Goal: Task Accomplishment & Management: Manage account settings

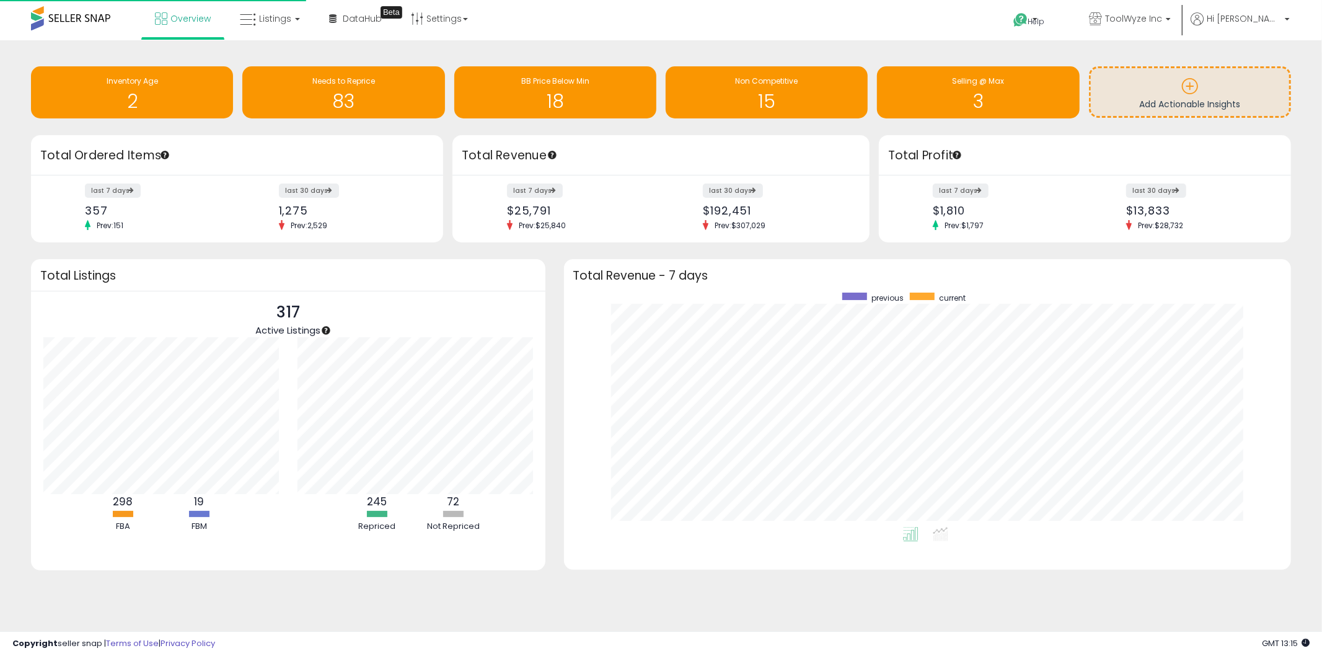
scroll to position [234, 703]
click at [278, 22] on span "Listings" at bounding box center [275, 18] width 32 height 12
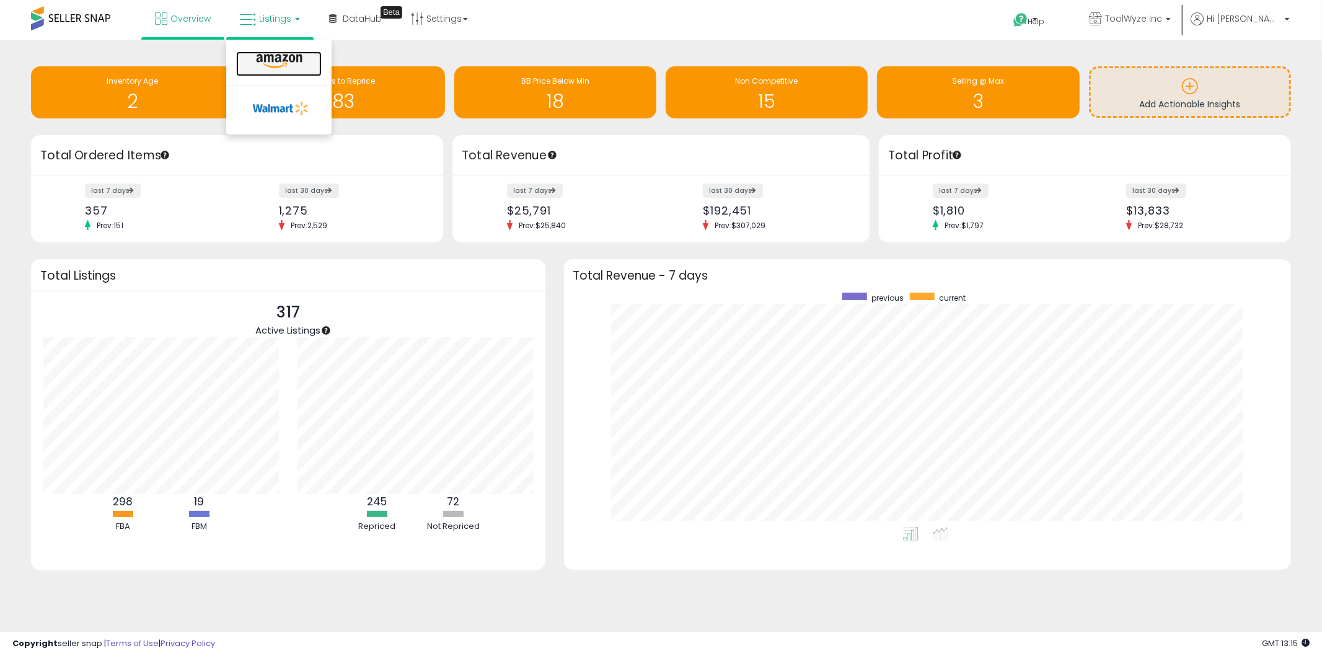
click at [282, 60] on icon at bounding box center [279, 61] width 54 height 16
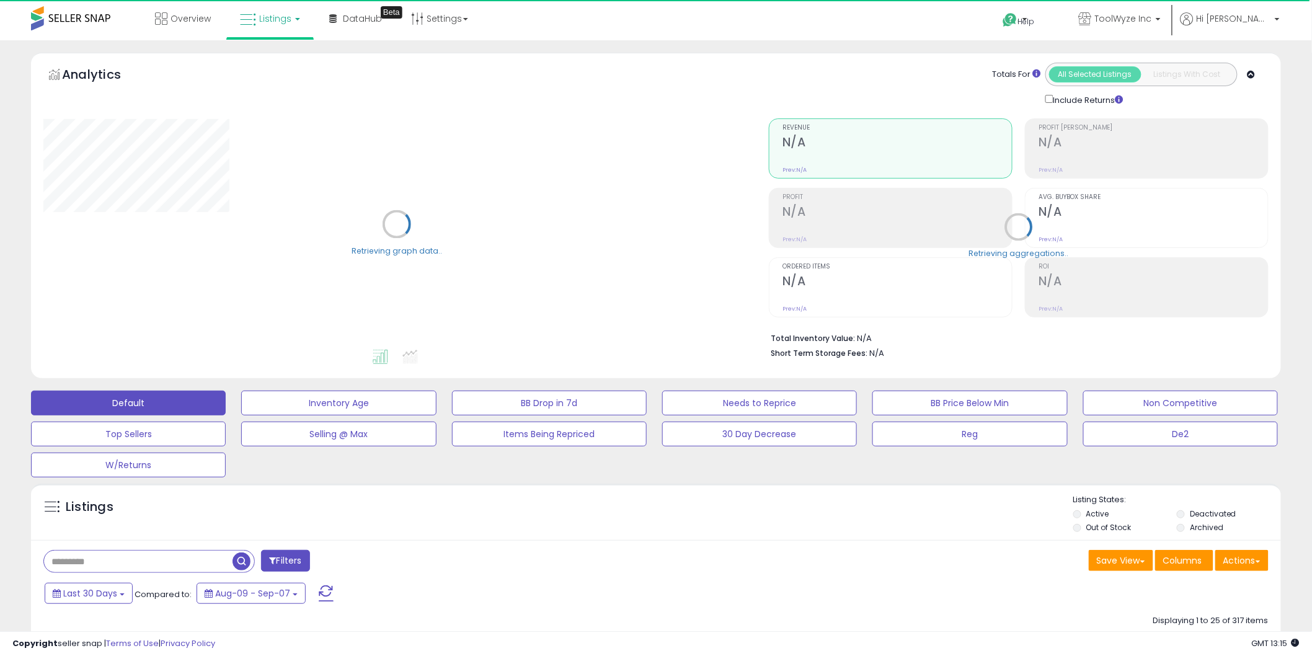
click at [155, 550] on input "text" at bounding box center [138, 561] width 188 height 22
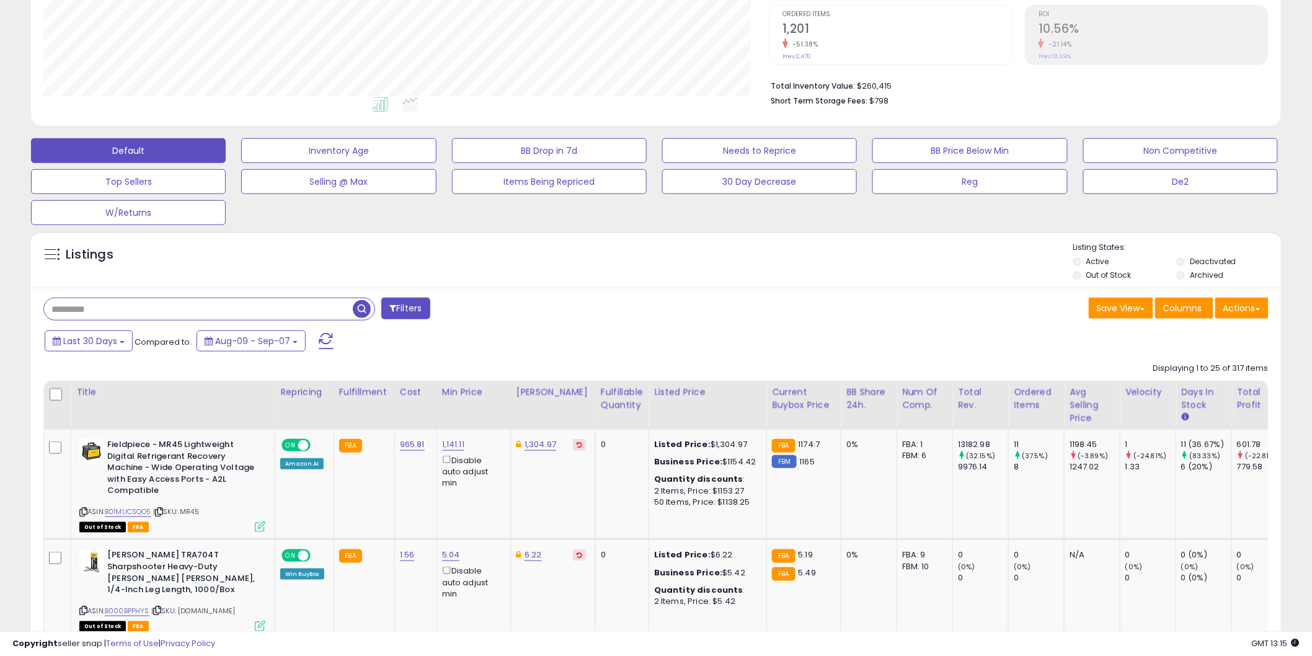
scroll to position [254, 725]
click at [154, 314] on input "text" at bounding box center [198, 309] width 309 height 22
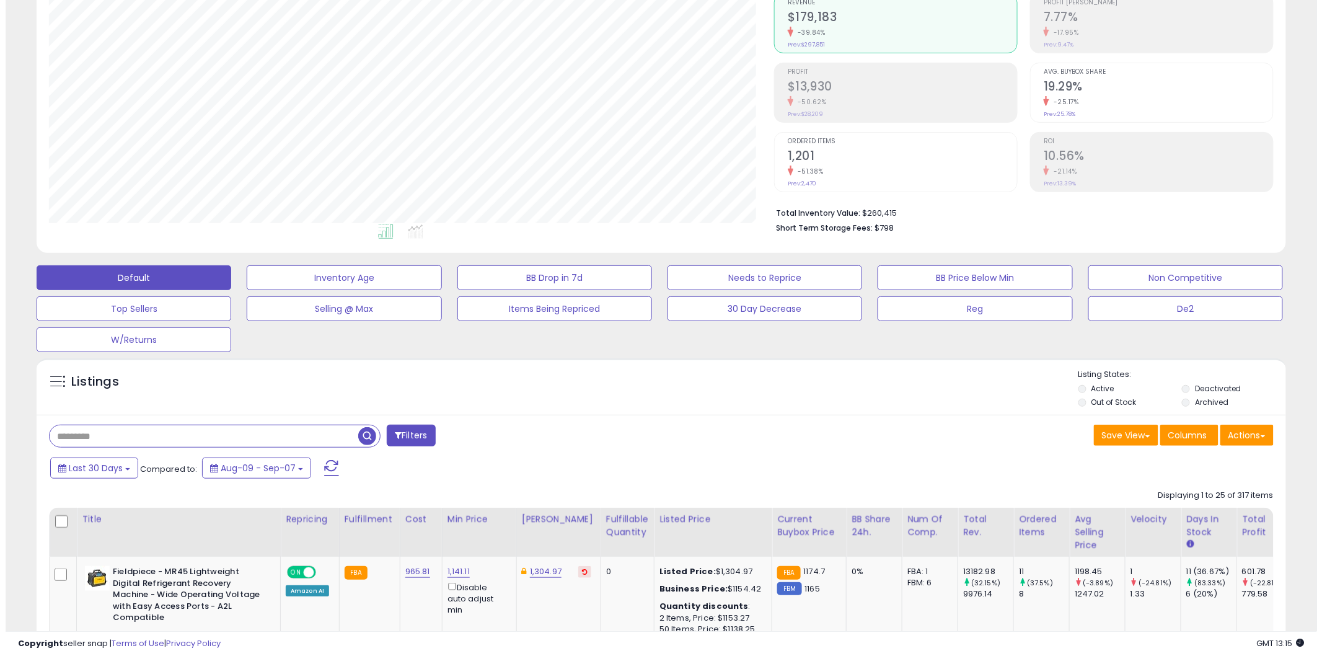
scroll to position [115, 0]
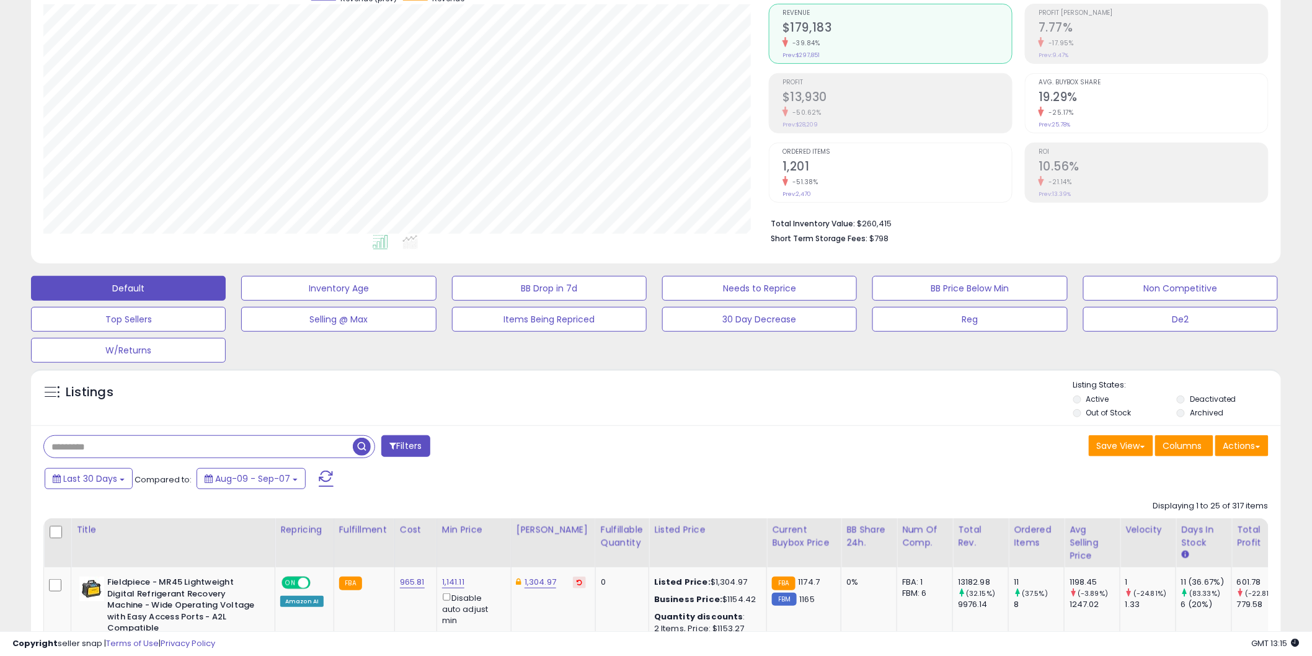
click at [100, 444] on input "text" at bounding box center [198, 447] width 309 height 22
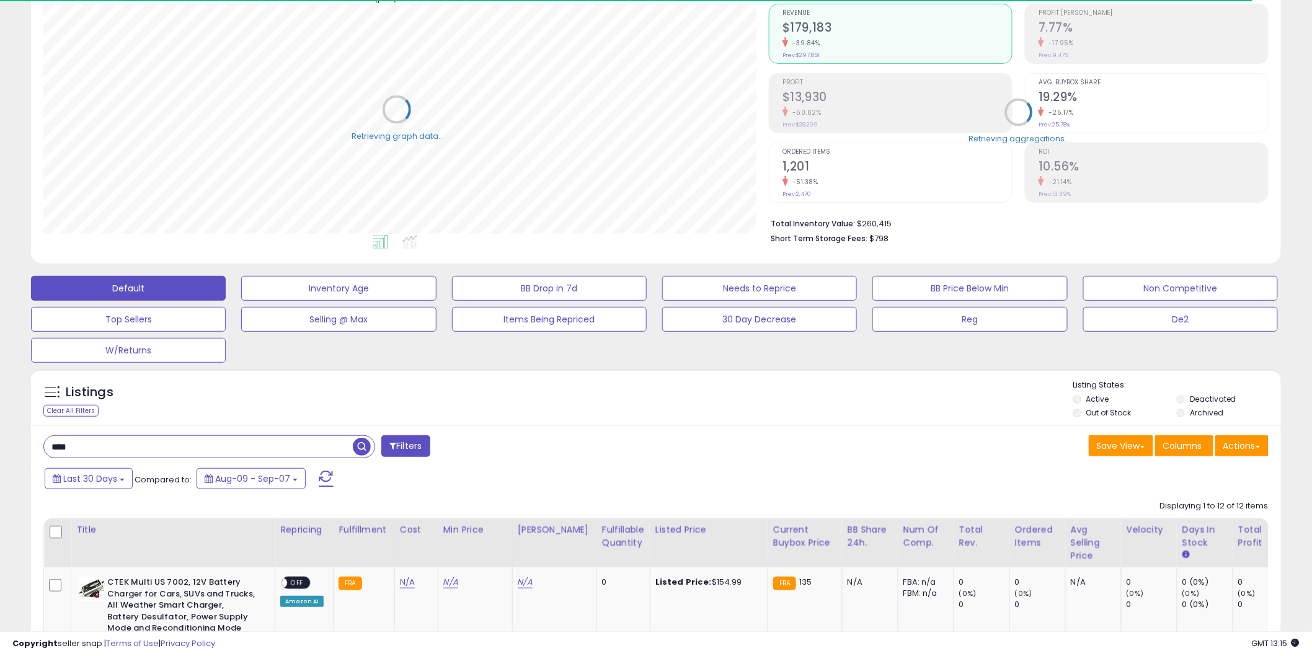
scroll to position [619583, 619111]
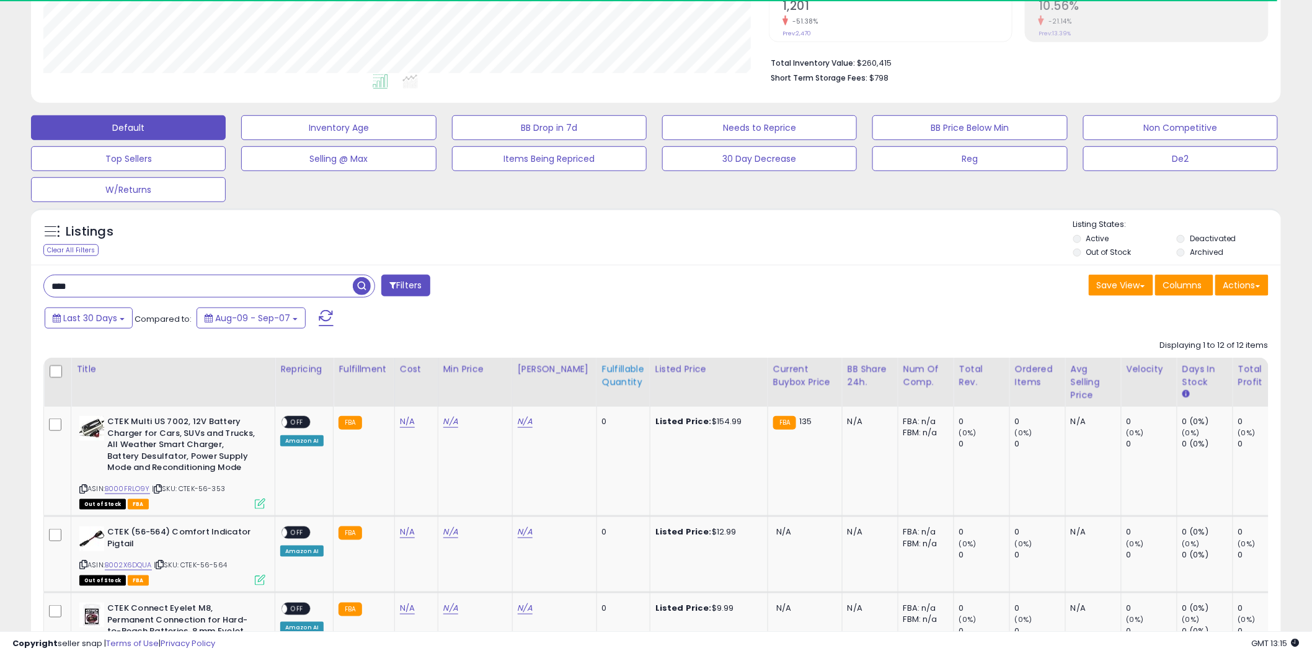
click at [622, 384] on div "Fulfillable Quantity" at bounding box center [623, 376] width 43 height 26
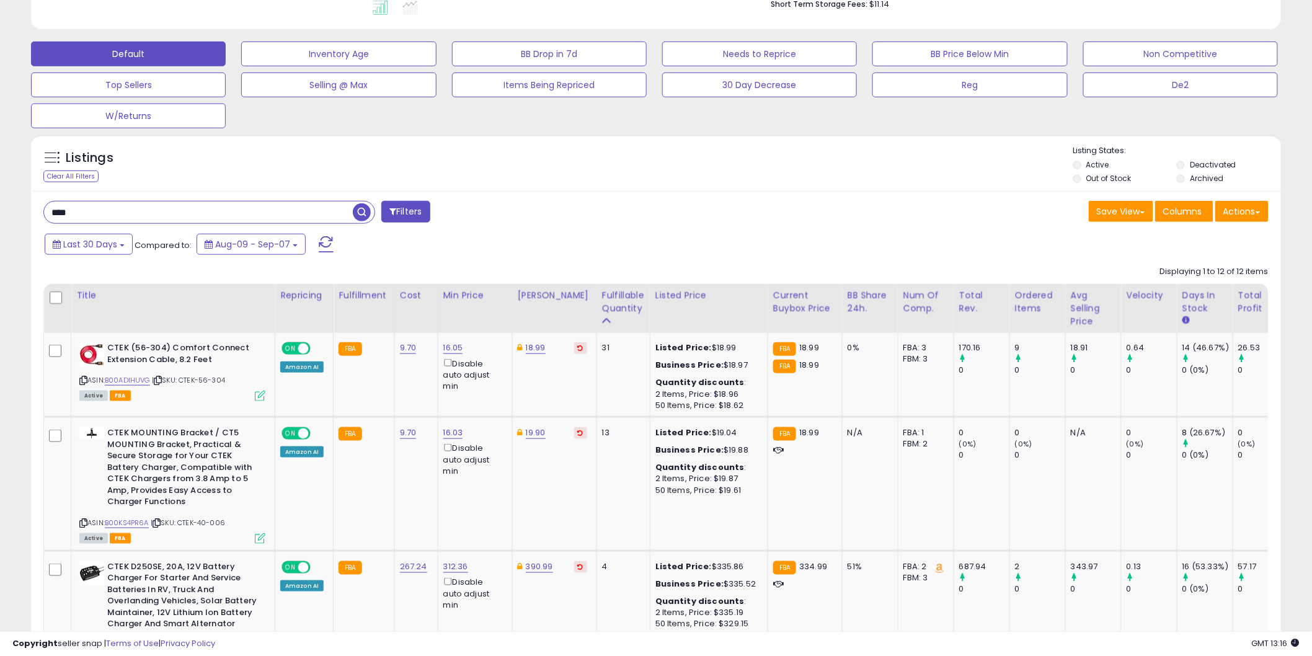
scroll to position [344, 0]
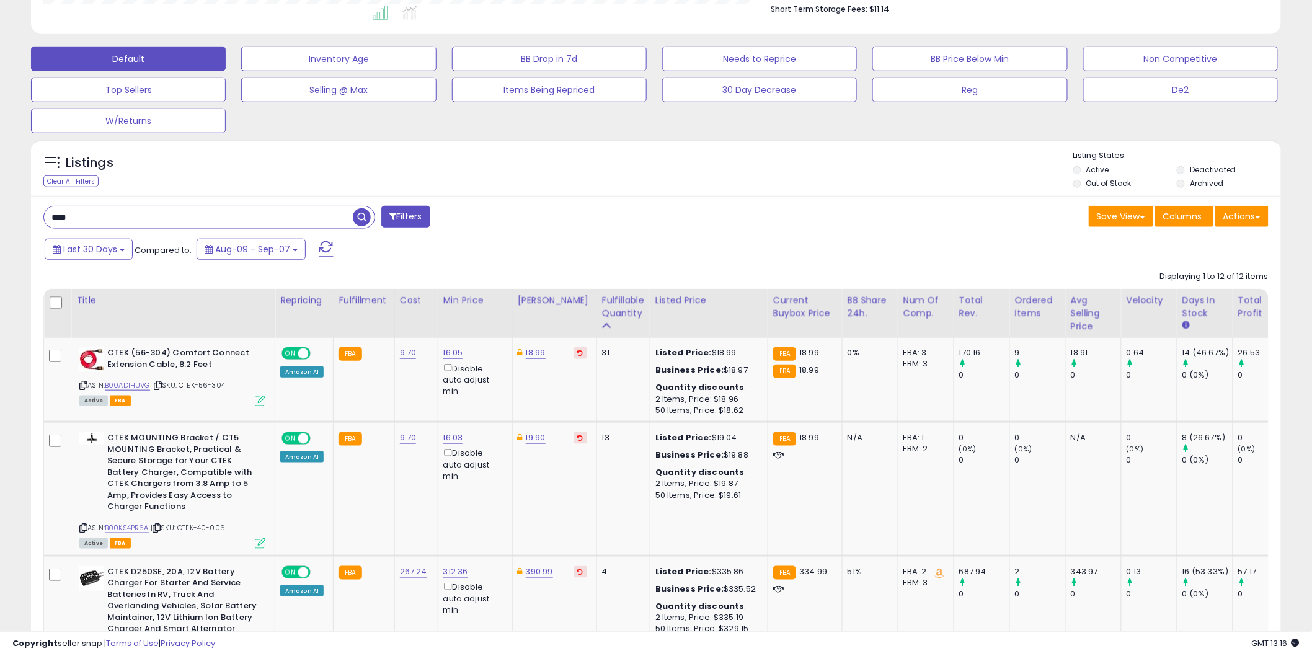
click at [69, 223] on input "****" at bounding box center [198, 217] width 309 height 22
type input "****"
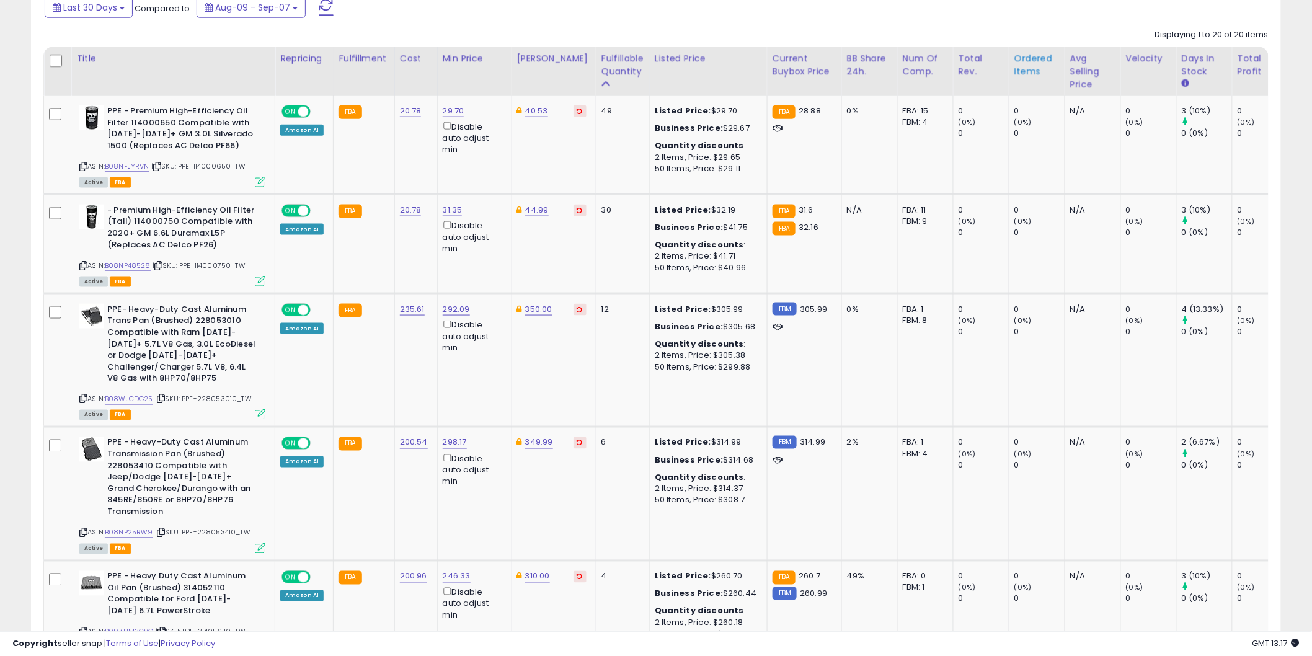
scroll to position [573, 0]
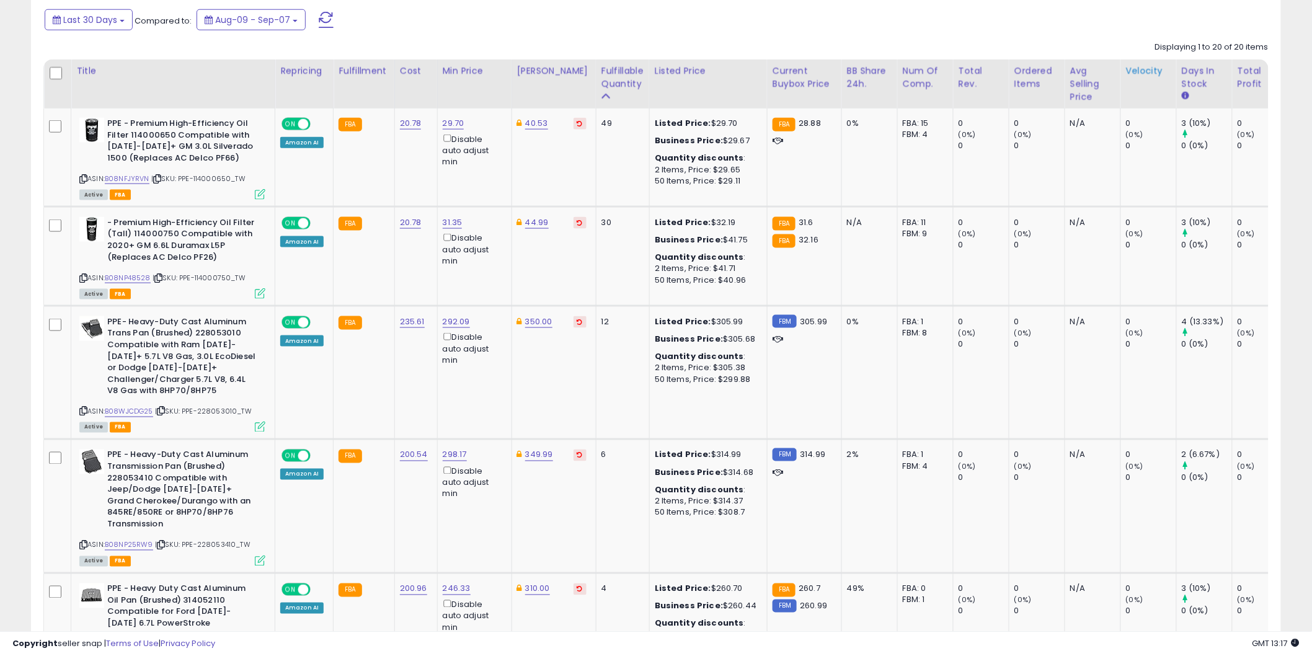
click at [1136, 86] on th "Velocity" at bounding box center [1148, 84] width 56 height 49
click at [1126, 69] on div "Velocity" at bounding box center [1148, 70] width 45 height 13
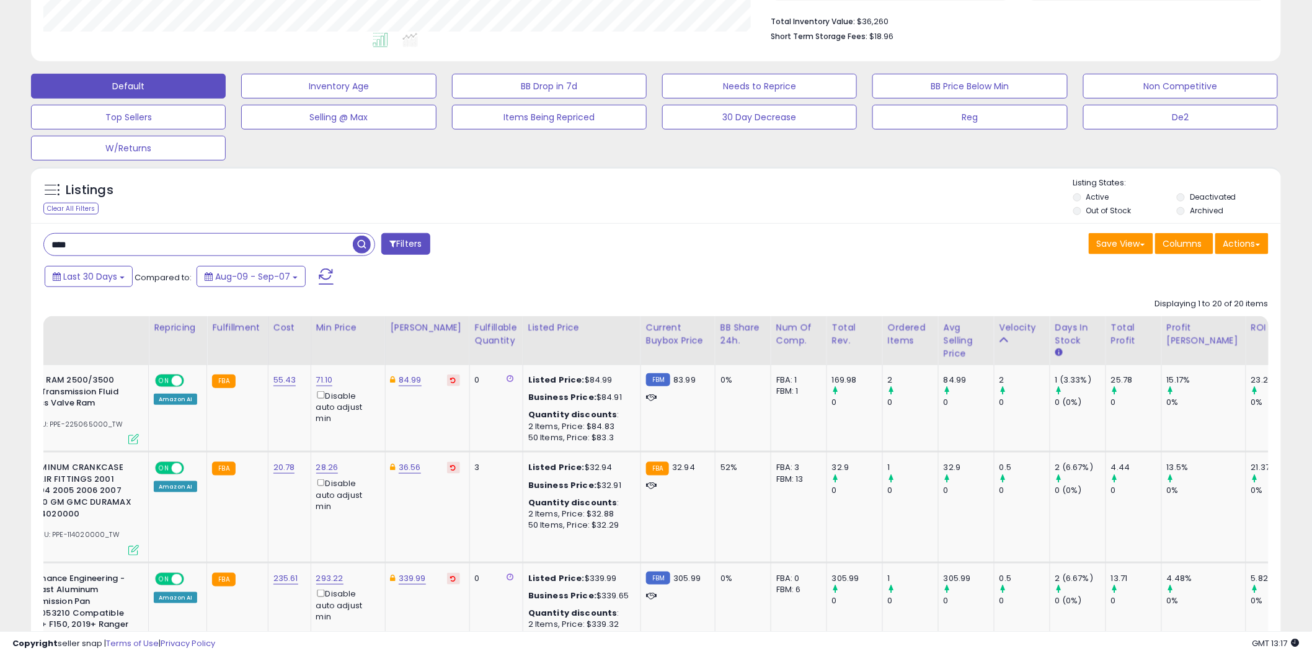
scroll to position [0, 0]
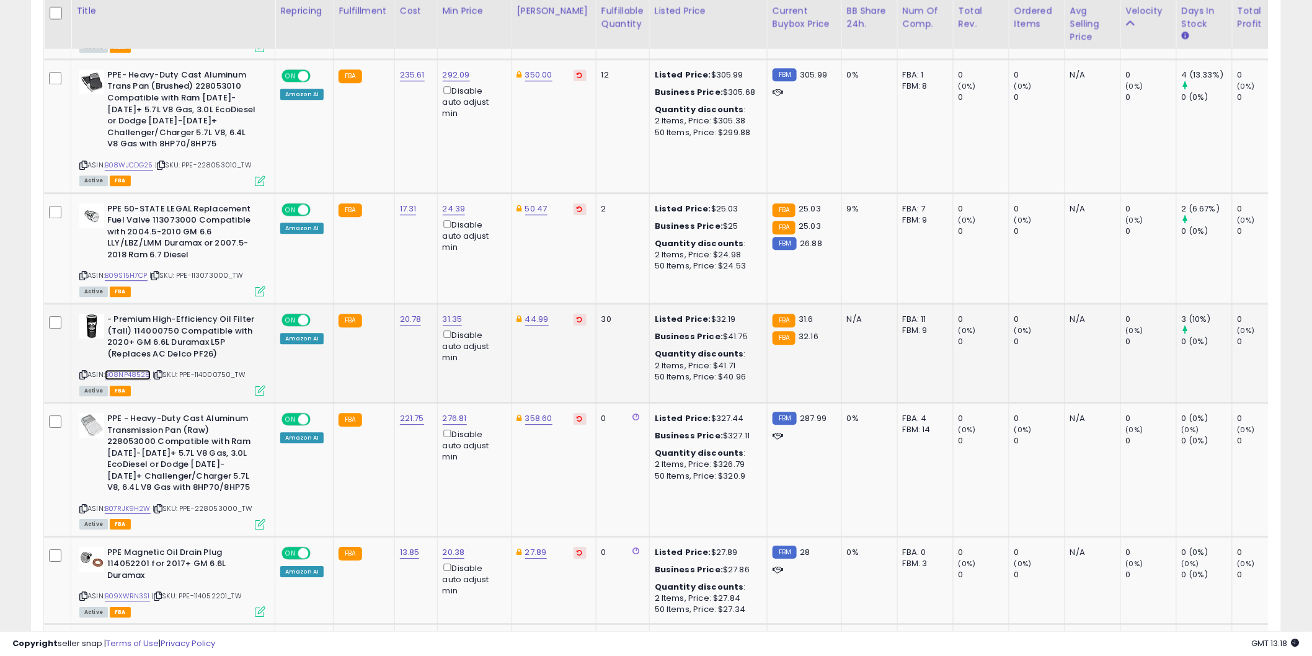
click at [125, 373] on link "B08NP48528" at bounding box center [128, 374] width 46 height 11
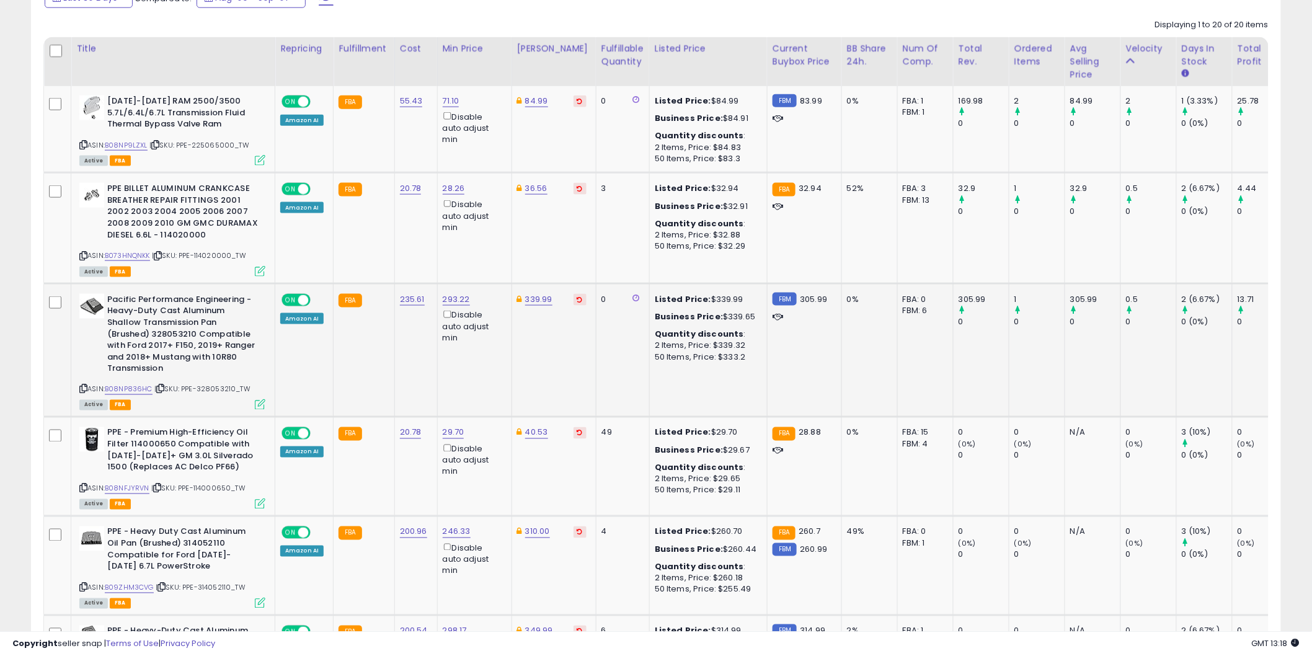
scroll to position [597, 0]
click at [139, 486] on link "B08NFJYRVN" at bounding box center [127, 487] width 45 height 11
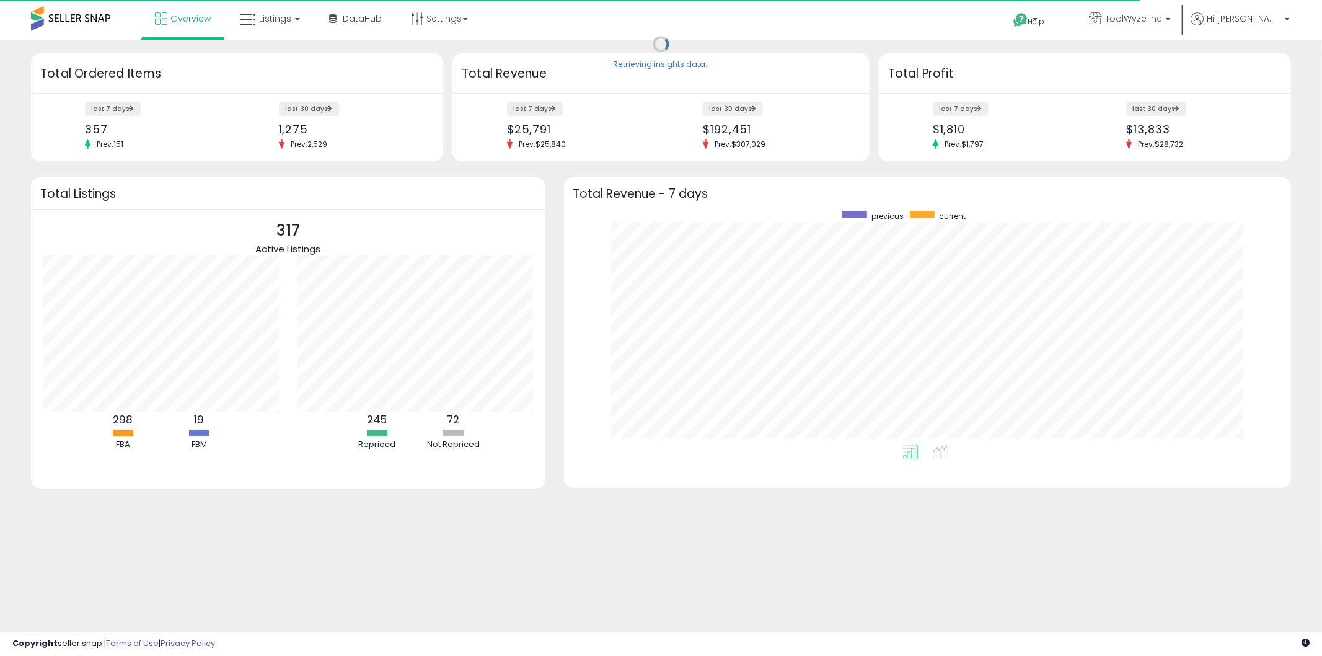
scroll to position [234, 703]
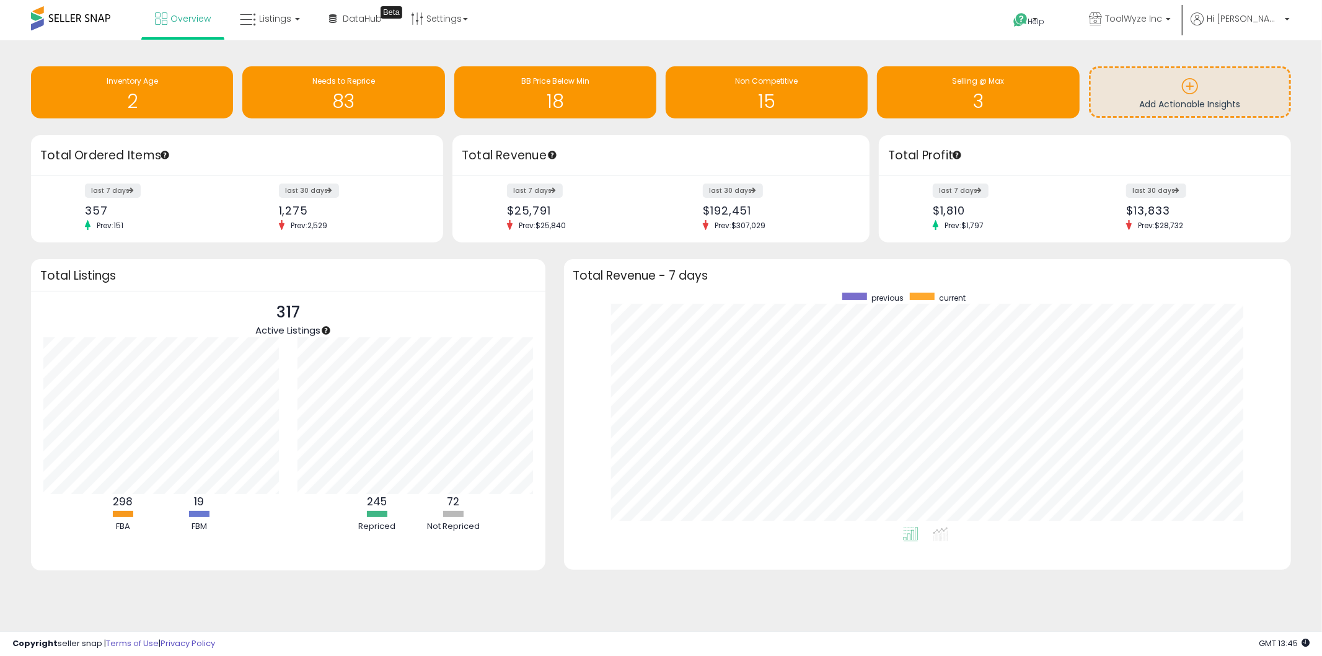
click at [1306, 475] on div "Retrieving insights data.. Inventory Age 2 Needs to Reprice 83 BB Price Below M…" at bounding box center [661, 327] width 1310 height 549
